Goal: Task Accomplishment & Management: Manage account settings

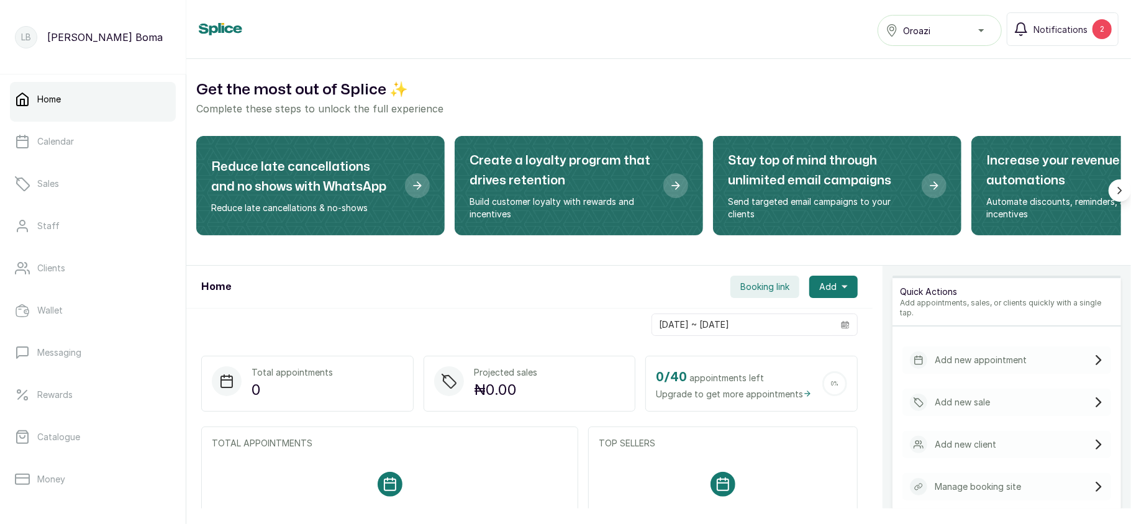
click at [946, 40] on button "Oroazi" at bounding box center [939, 30] width 124 height 31
click at [1046, 24] on span "Notifications" at bounding box center [1060, 29] width 54 height 13
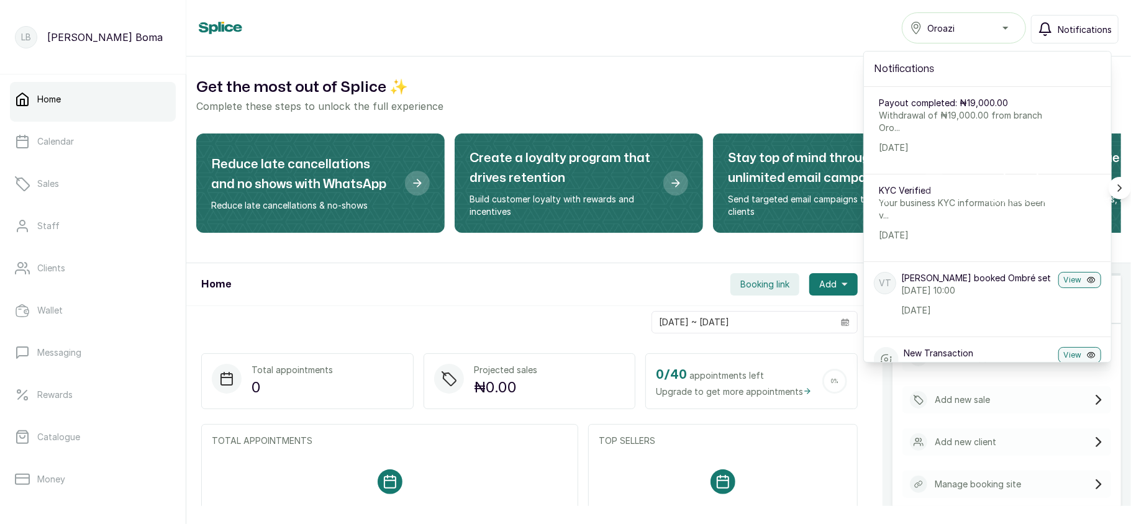
click at [1046, 24] on icon "button" at bounding box center [1045, 29] width 15 height 15
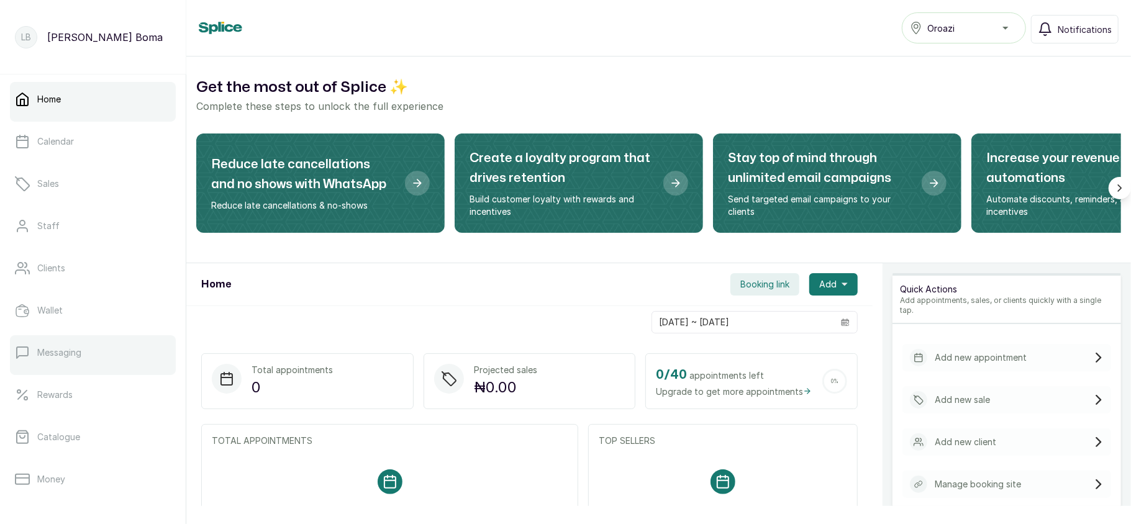
scroll to position [179, 0]
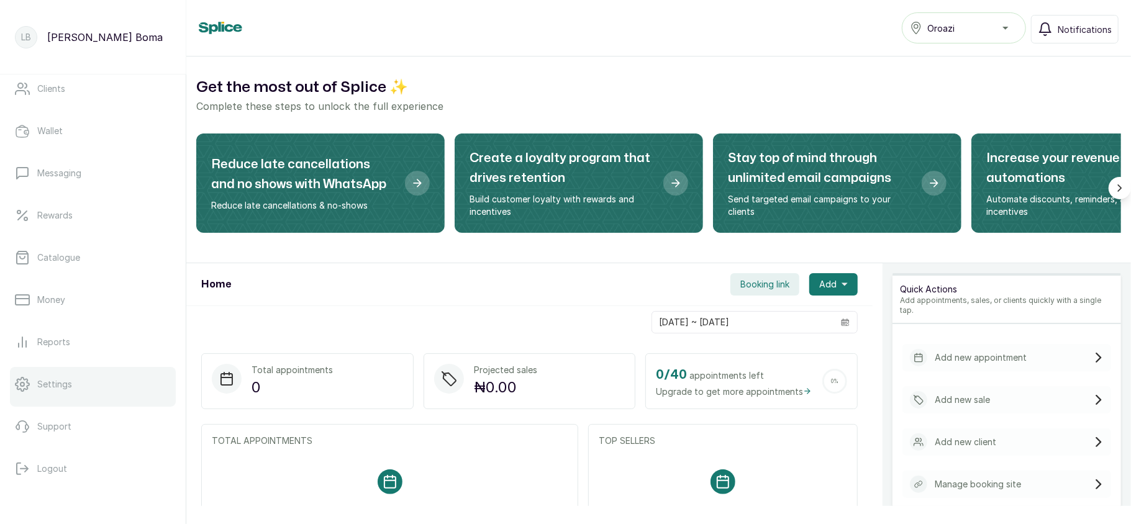
click at [77, 378] on link "Settings" at bounding box center [93, 384] width 166 height 35
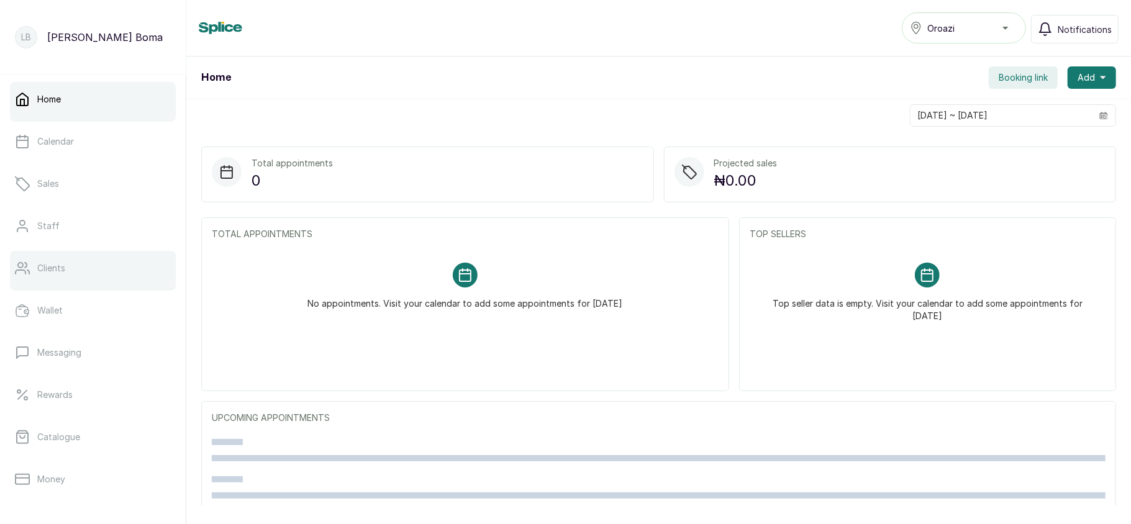
click at [55, 267] on p "Clients" at bounding box center [51, 268] width 28 height 12
